Goal: Obtain resource: Obtain resource

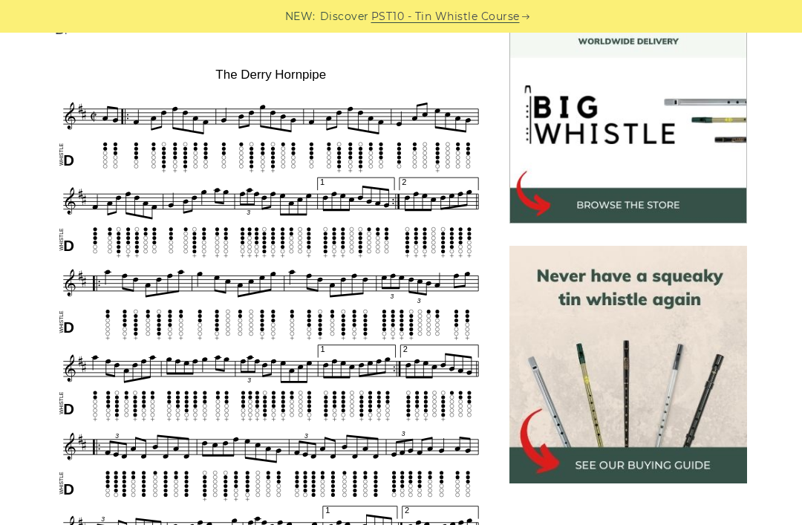
scroll to position [439, 0]
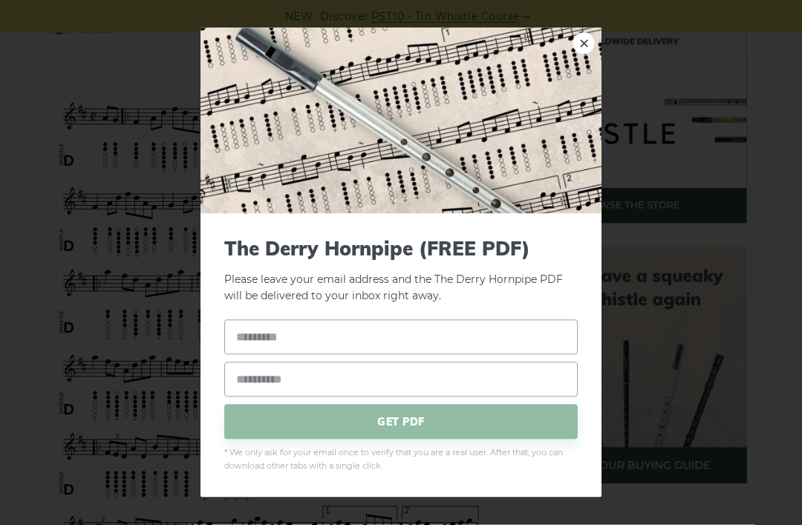
scroll to position [440, 0]
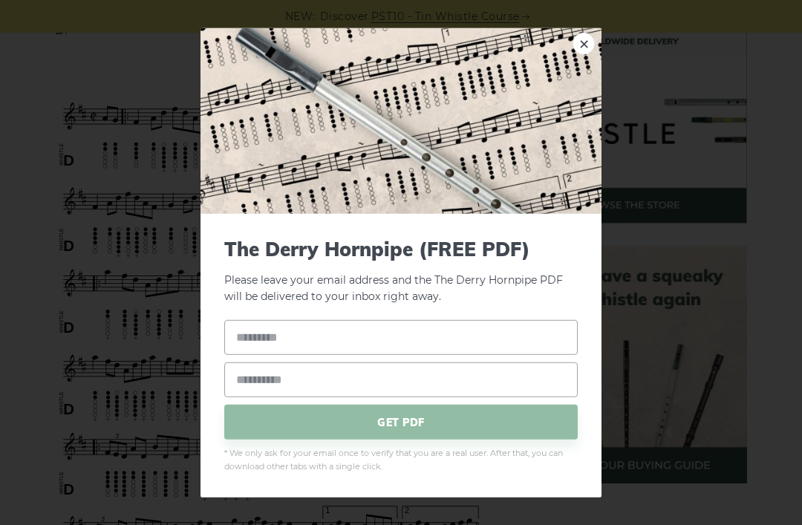
click at [42, 84] on div "× The Derry Hornpipe (FREE PDF) Please leave your email address and the The Der…" at bounding box center [401, 262] width 802 height 525
click at [597, 60] on img at bounding box center [401, 120] width 401 height 186
click at [567, 61] on img at bounding box center [401, 120] width 401 height 186
click at [578, 54] on link "×" at bounding box center [584, 43] width 22 height 22
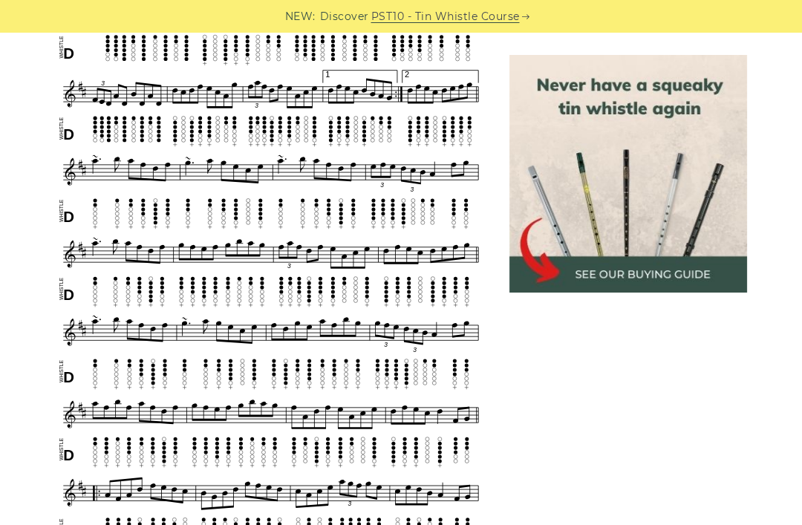
scroll to position [885, 0]
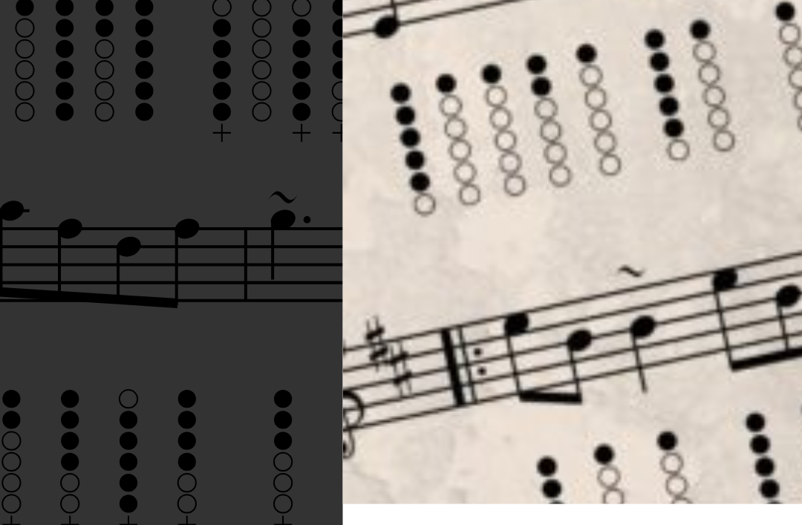
click at [201, 62] on img at bounding box center [401, 120] width 401 height 186
click at [201, 65] on img at bounding box center [401, 120] width 401 height 186
click at [45, 64] on div "× The Derry Hornpipe (FREE PDF) Please leave your email address and the The Der…" at bounding box center [401, 262] width 802 height 525
click at [37, 57] on div "× The Derry Hornpipe (FREE PDF) Please leave your email address and the The Der…" at bounding box center [401, 262] width 802 height 525
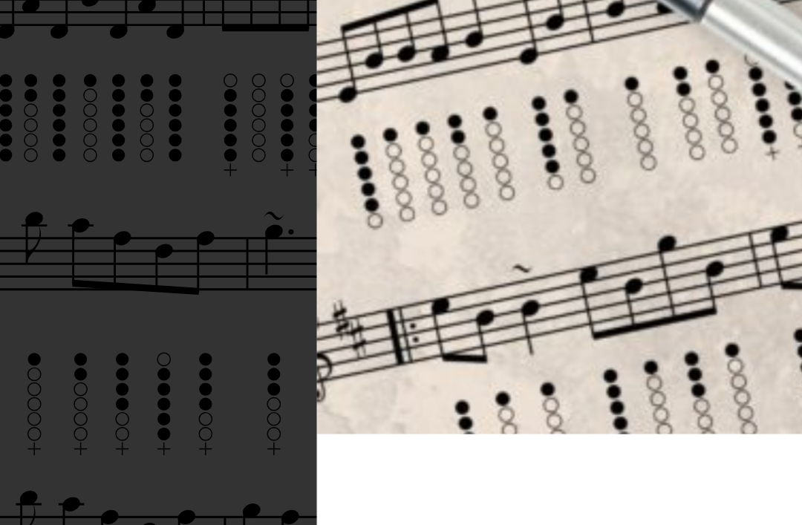
click at [201, 78] on img at bounding box center [401, 120] width 401 height 186
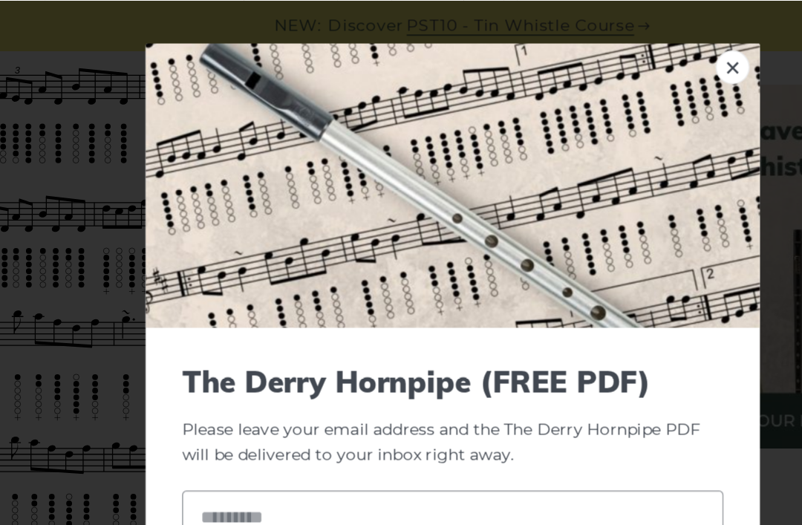
scroll to position [823, 0]
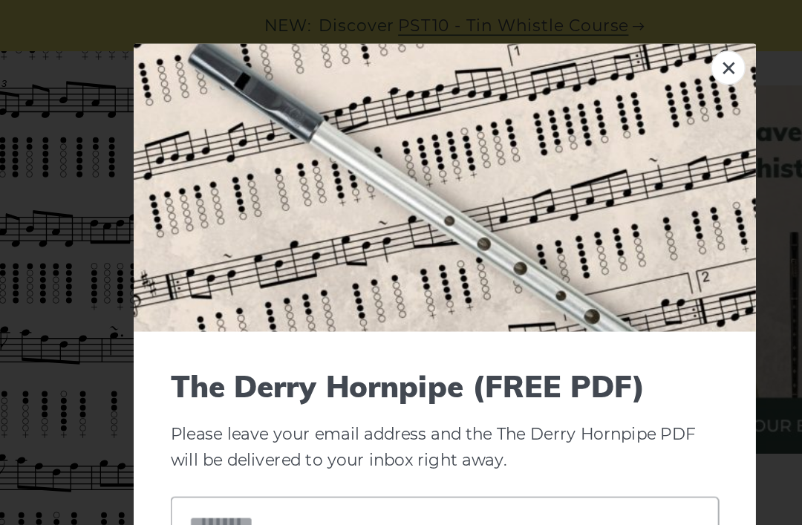
click at [573, 49] on link "×" at bounding box center [584, 43] width 22 height 22
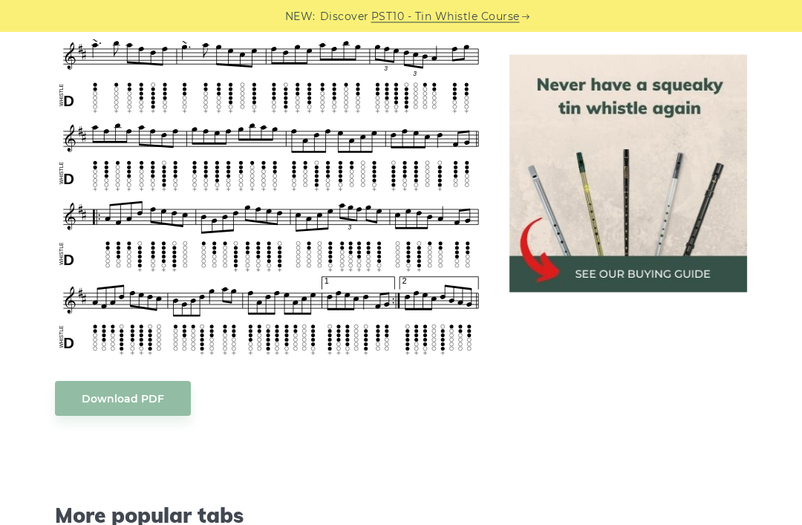
scroll to position [1152, 0]
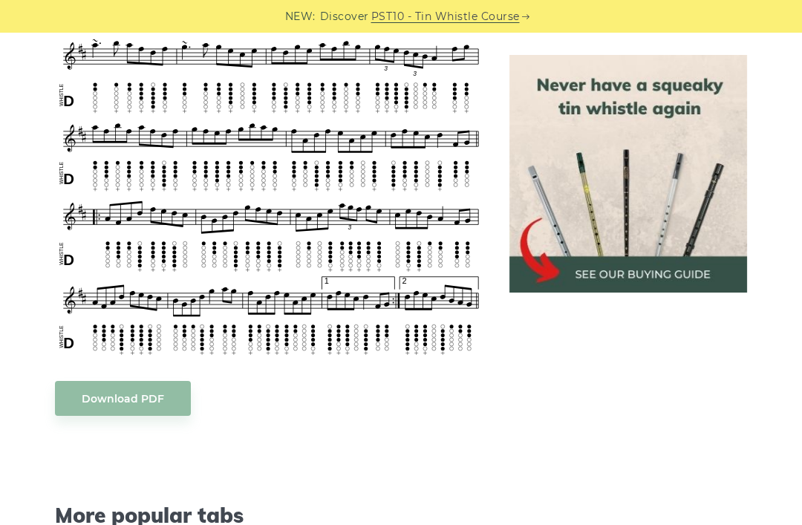
click at [120, 398] on body "NEW: Discover PST10 - Tin Whistle Course Lessons Fingering Charts Tabs & Notes …" at bounding box center [401, 286] width 802 height 2877
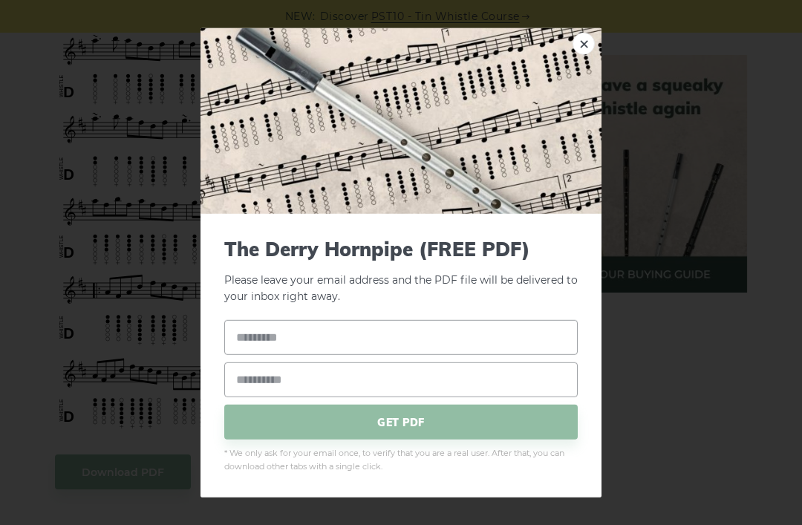
scroll to position [1074, 0]
click at [578, 54] on link "×" at bounding box center [584, 43] width 22 height 22
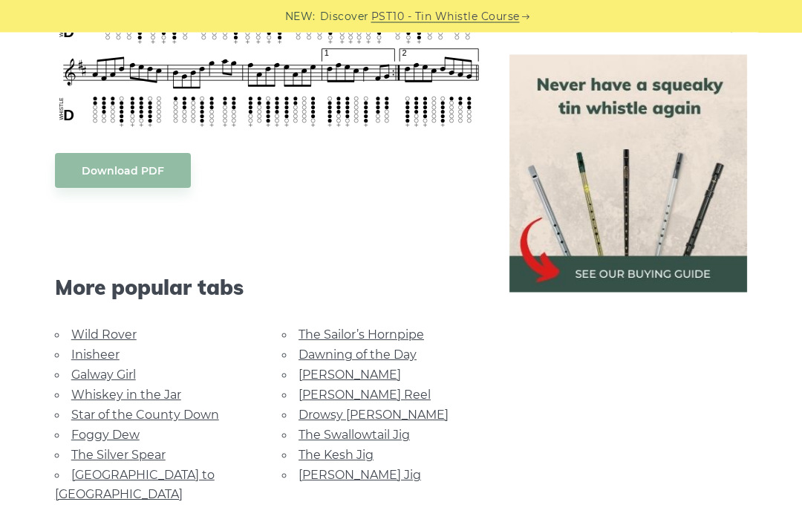
scroll to position [1381, 0]
click at [123, 179] on body "NEW: Discover PST10 - Tin Whistle Course Lessons Fingering Charts Tabs & Notes …" at bounding box center [401, 57] width 802 height 2877
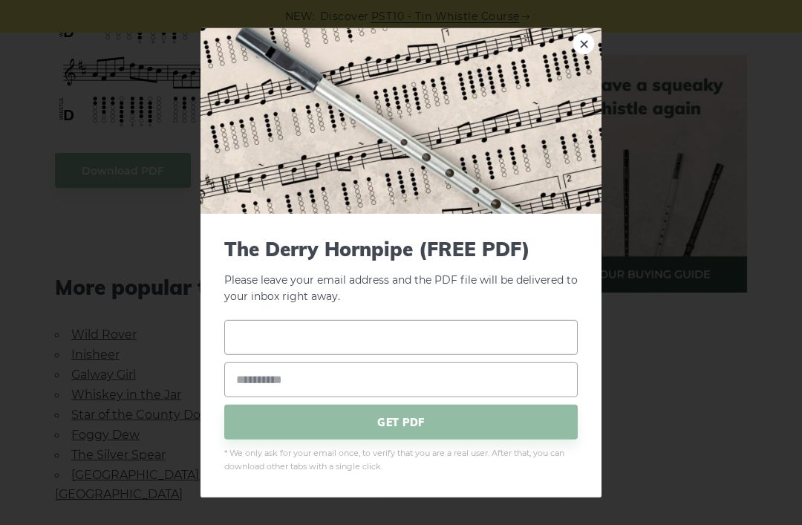
click at [285, 355] on input "text" at bounding box center [401, 337] width 354 height 35
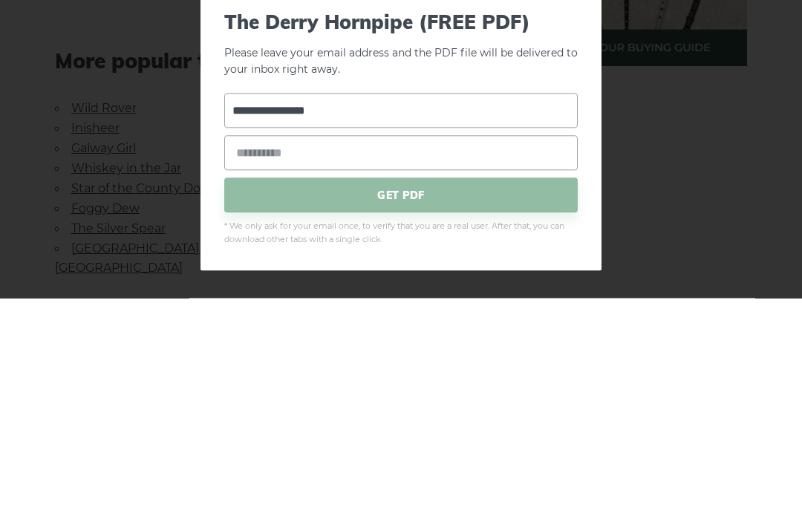
type input "**********"
click at [244, 363] on input "email" at bounding box center [401, 380] width 354 height 35
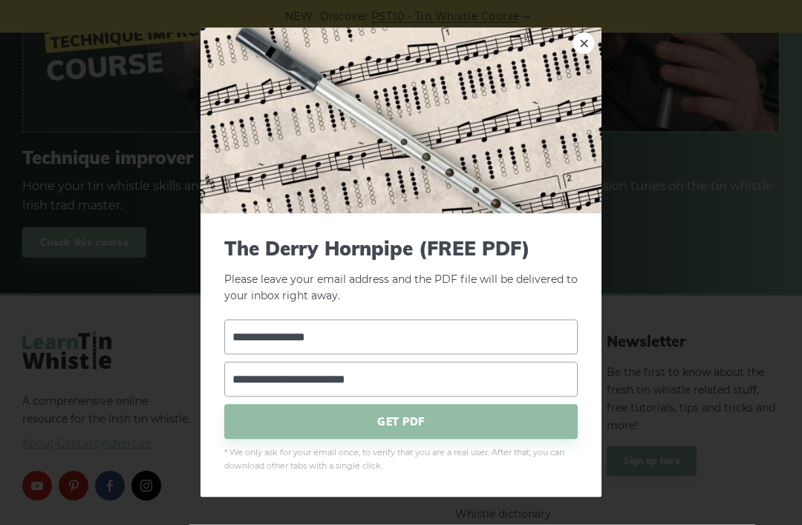
scroll to position [2237, 0]
type input "**********"
click at [585, 54] on link "×" at bounding box center [584, 43] width 22 height 22
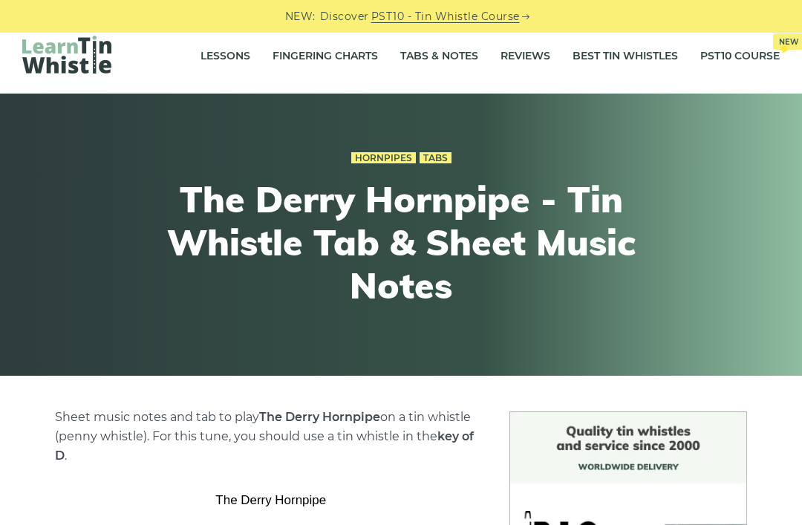
scroll to position [0, 0]
